Goal: Navigation & Orientation: Understand site structure

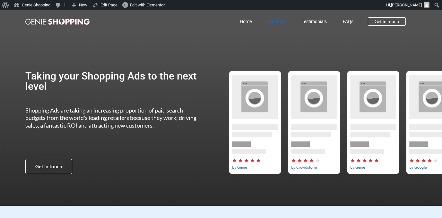
click at [273, 20] on link "About us" at bounding box center [277, 21] width 34 height 15
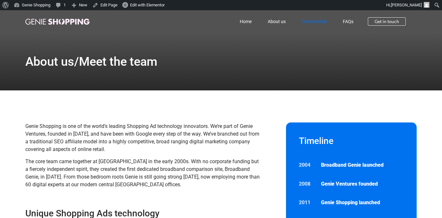
click at [322, 18] on link "Testimonials" at bounding box center [314, 21] width 41 height 15
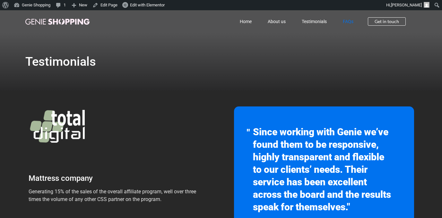
click at [348, 23] on link "FAQs" at bounding box center [348, 21] width 27 height 15
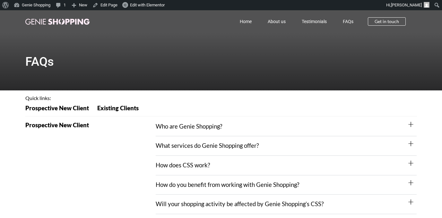
click at [53, 23] on img at bounding box center [57, 22] width 64 height 6
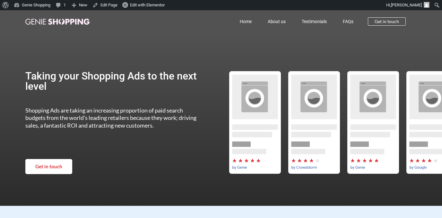
click at [58, 168] on span "Get in touch" at bounding box center [48, 166] width 27 height 5
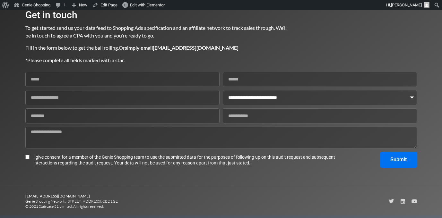
scroll to position [835, 0]
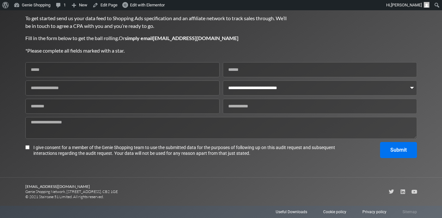
click at [413, 211] on span "Sitemap" at bounding box center [409, 212] width 14 height 6
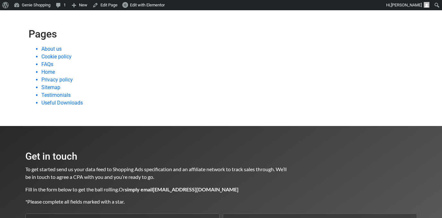
scroll to position [82, 0]
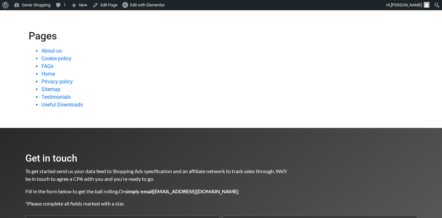
click at [64, 83] on link "Privacy policy" at bounding box center [56, 82] width 31 height 6
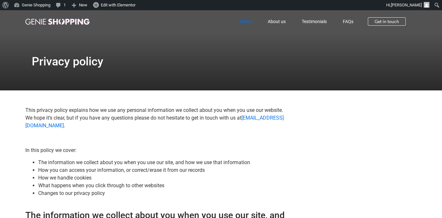
click at [241, 21] on link "Home" at bounding box center [246, 21] width 28 height 15
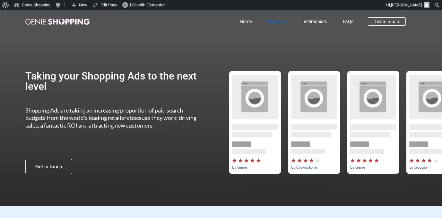
click at [270, 24] on link "About us" at bounding box center [277, 21] width 34 height 15
